Goal: Task Accomplishment & Management: Complete application form

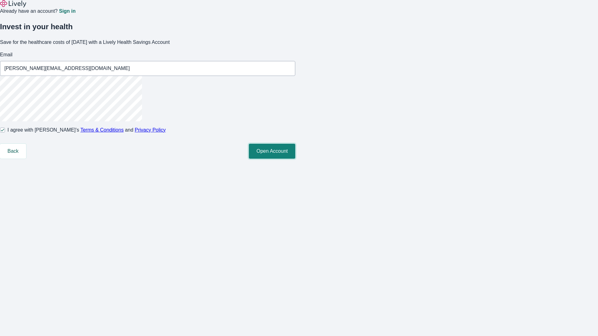
click at [295, 159] on button "Open Account" at bounding box center [272, 151] width 46 height 15
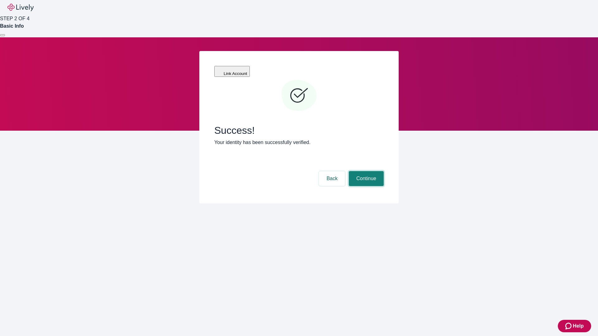
click at [365, 171] on button "Continue" at bounding box center [366, 178] width 35 height 15
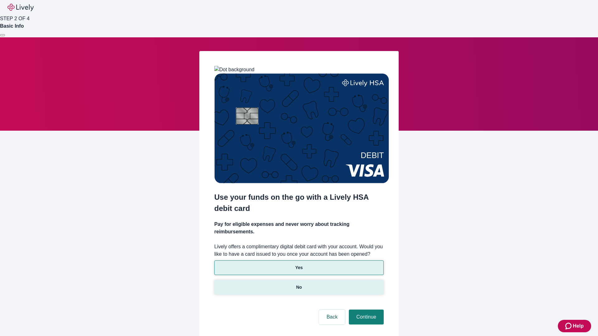
click at [299, 284] on p "No" at bounding box center [299, 287] width 6 height 7
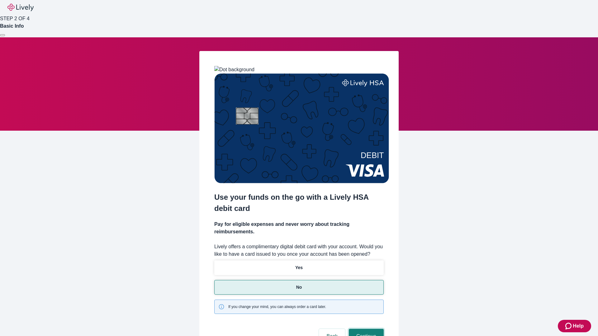
click at [365, 329] on button "Continue" at bounding box center [366, 336] width 35 height 15
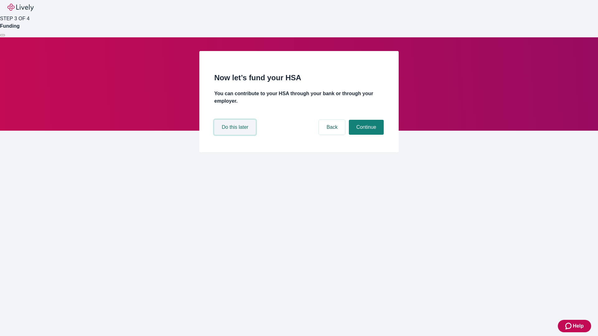
click at [236, 135] on button "Do this later" at bounding box center [234, 127] width 41 height 15
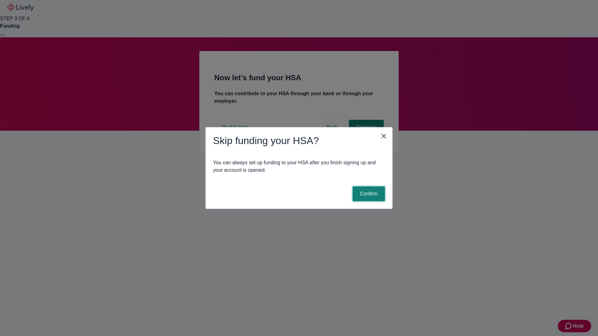
click at [368, 194] on button "Confirm" at bounding box center [369, 194] width 32 height 15
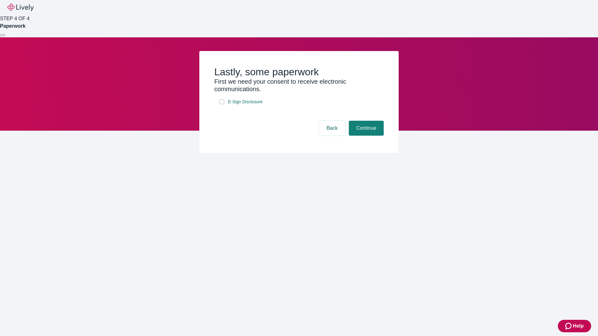
click at [222, 104] on input "E-Sign Disclosure" at bounding box center [221, 101] width 5 height 5
checkbox input "true"
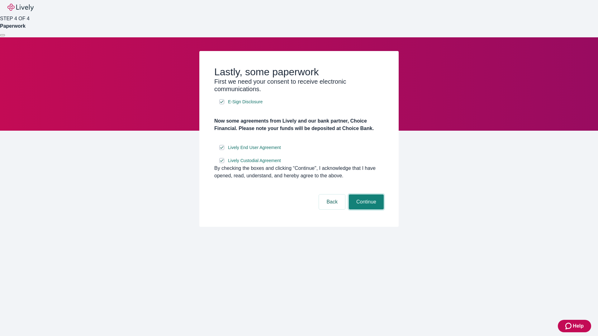
click at [365, 210] on button "Continue" at bounding box center [366, 202] width 35 height 15
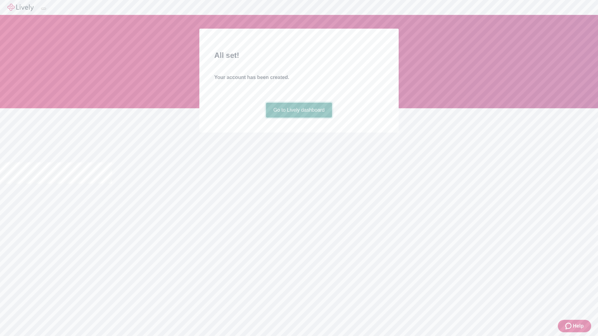
click at [299, 118] on link "Go to Lively dashboard" at bounding box center [299, 110] width 66 height 15
